Goal: Task Accomplishment & Management: Manage account settings

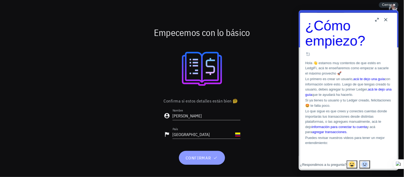
click at [198, 157] on span "confirmar" at bounding box center [202, 157] width 33 height 5
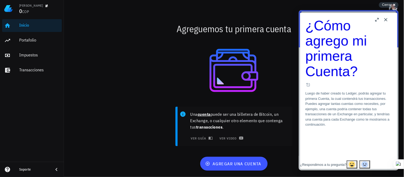
click at [387, 20] on button "Close" at bounding box center [386, 19] width 9 height 9
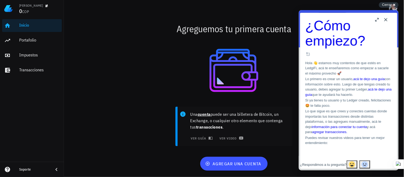
click at [387, 20] on button "Close" at bounding box center [386, 19] width 9 height 9
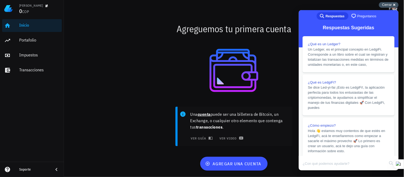
click at [396, 6] on div "Cerrar cross-small" at bounding box center [389, 5] width 20 height 6
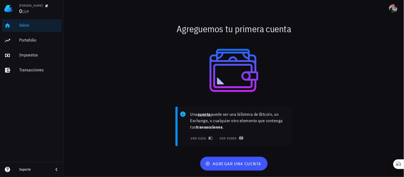
click at [25, 12] on span "COP" at bounding box center [25, 11] width 7 height 5
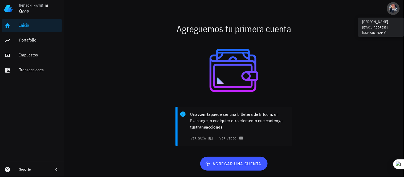
click at [393, 12] on div "avatar" at bounding box center [393, 8] width 9 height 9
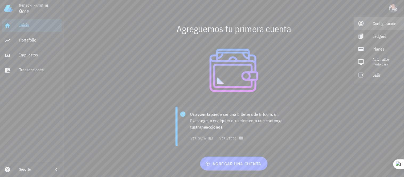
click at [386, 24] on div "Configuración" at bounding box center [386, 23] width 27 height 11
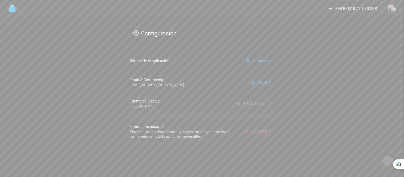
click at [257, 104] on div "vinculada" at bounding box center [253, 104] width 41 height 10
click at [195, 135] on span "Esta acción es irreversible" at bounding box center [180, 136] width 42 height 5
click at [150, 33] on div "Configuración" at bounding box center [159, 33] width 35 height 9
click at [352, 8] on span "regresar al ledger" at bounding box center [353, 8] width 48 height 5
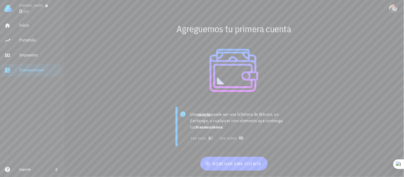
click at [30, 8] on div "luis 0 COP" at bounding box center [39, 8] width 41 height 11
click at [15, 9] on div "luis 0 COP" at bounding box center [32, 8] width 64 height 17
click at [7, 9] on img at bounding box center [8, 8] width 9 height 9
click at [25, 24] on div "Inicio" at bounding box center [39, 25] width 41 height 5
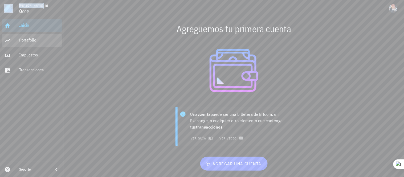
click at [30, 37] on div "Portafolio" at bounding box center [39, 40] width 41 height 12
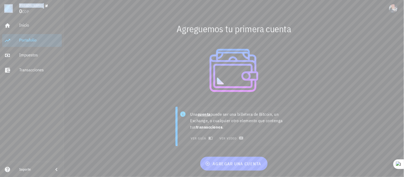
click at [30, 37] on div "Portafolio" at bounding box center [39, 40] width 41 height 12
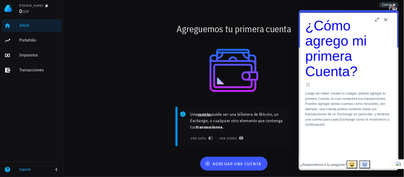
click at [387, 19] on button "Close" at bounding box center [386, 19] width 9 height 9
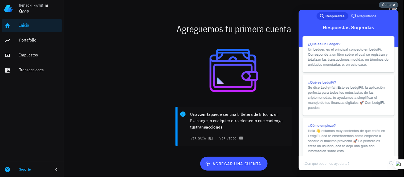
click at [395, 5] on div "Cerrar cross-small" at bounding box center [389, 5] width 20 height 6
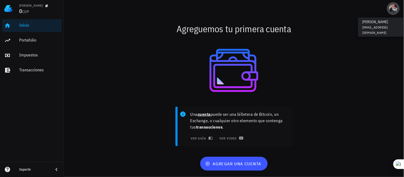
click at [395, 5] on div "avatar" at bounding box center [393, 8] width 9 height 9
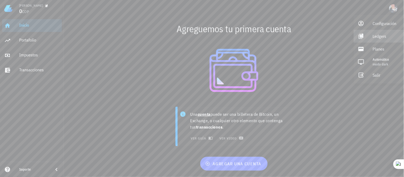
click at [382, 36] on div "Ledgers" at bounding box center [386, 36] width 27 height 11
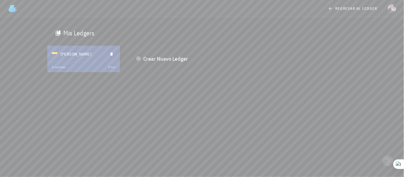
click at [74, 60] on div "luis" at bounding box center [82, 54] width 43 height 14
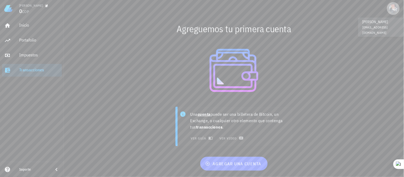
click at [394, 9] on div "avatar" at bounding box center [393, 8] width 9 height 9
click at [383, 23] on div "Configuración" at bounding box center [381, 23] width 32 height 11
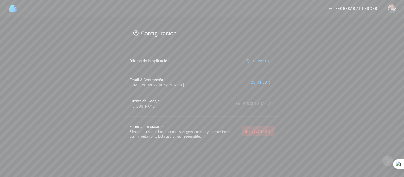
click at [257, 131] on span "eliminar" at bounding box center [258, 131] width 24 height 5
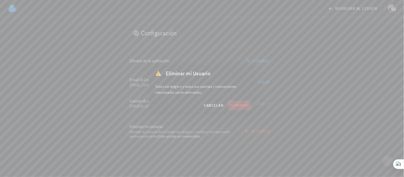
click at [237, 105] on span "eliminar" at bounding box center [239, 105] width 19 height 5
